Goal: Navigation & Orientation: Find specific page/section

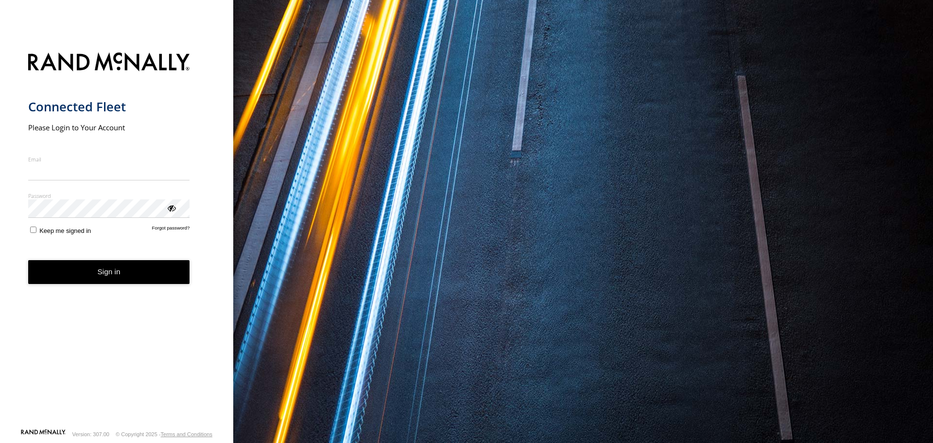
click at [70, 174] on input "Email" at bounding box center [109, 171] width 162 height 17
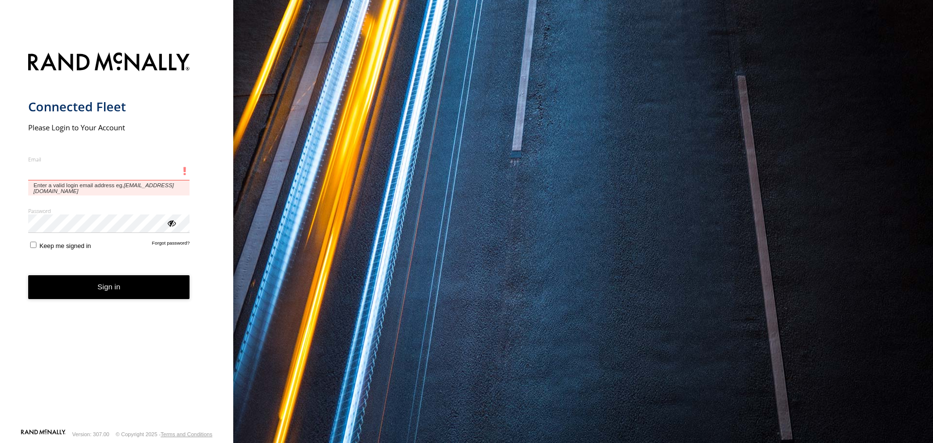
type input "**********"
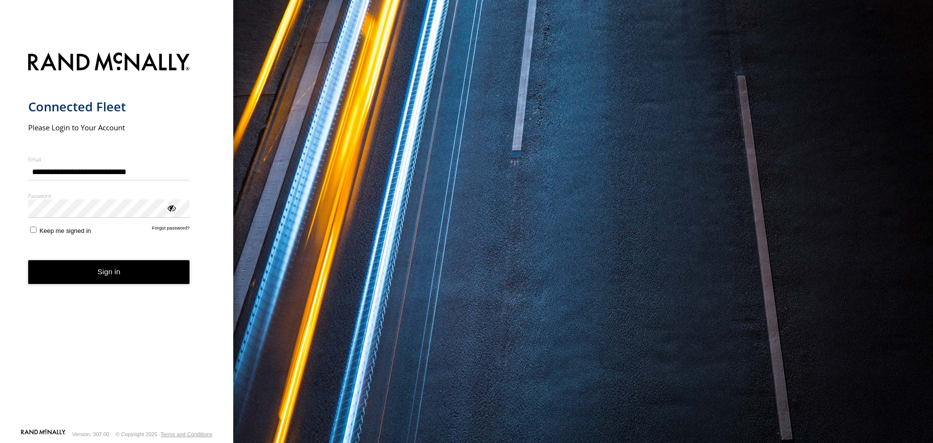
click at [74, 277] on button "Sign in" at bounding box center [109, 272] width 162 height 24
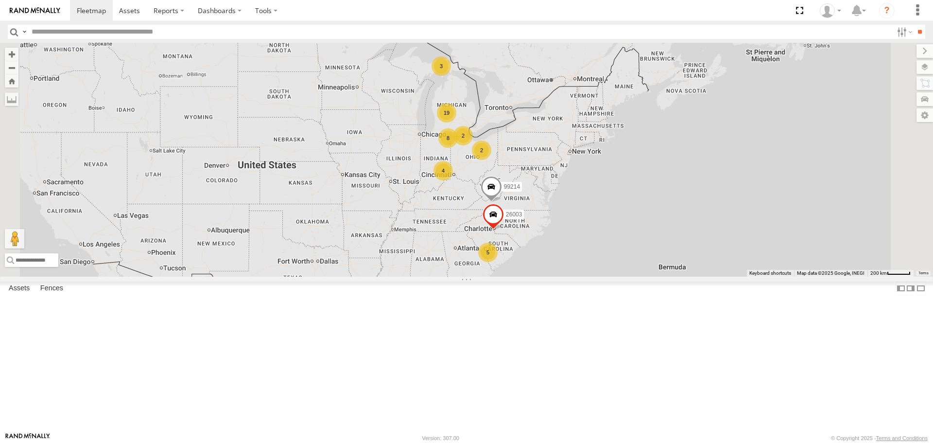
click at [0, 0] on div "All Assets" at bounding box center [0, 0] width 0 height 0
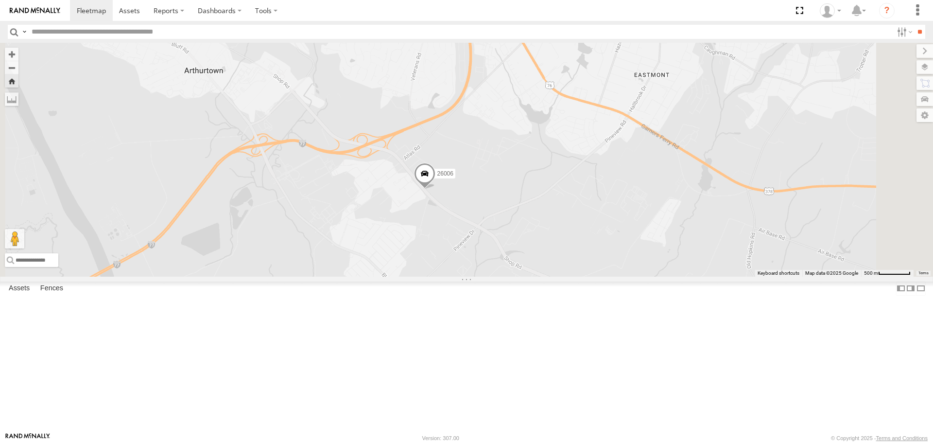
click at [0, 0] on div "All Assets" at bounding box center [0, 0] width 0 height 0
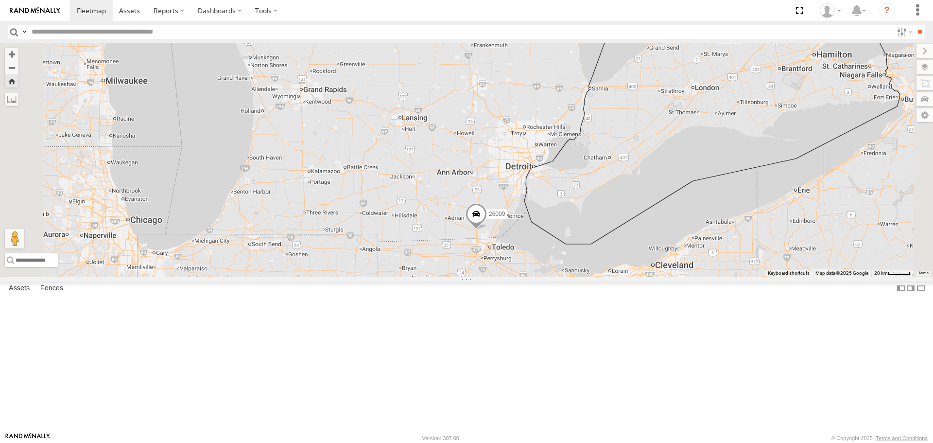
scroll to position [720, 0]
